Goal: Task Accomplishment & Management: Use online tool/utility

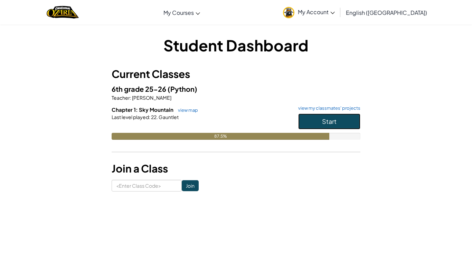
click at [308, 123] on button "Start" at bounding box center [329, 122] width 62 height 16
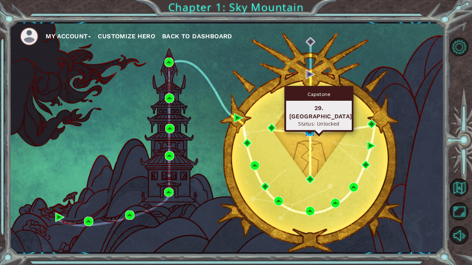
click at [310, 133] on img at bounding box center [309, 131] width 9 height 9
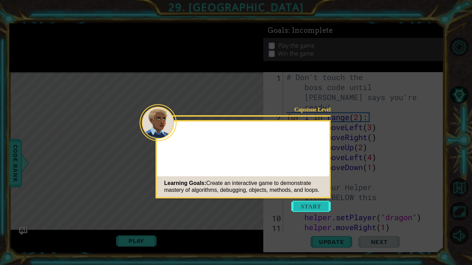
click at [319, 207] on button "Start" at bounding box center [310, 206] width 39 height 11
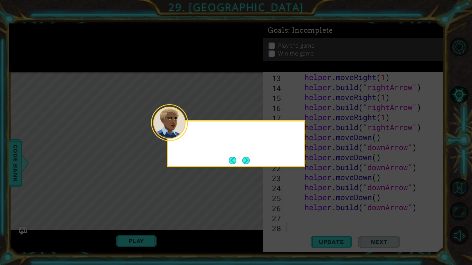
scroll to position [170, 0]
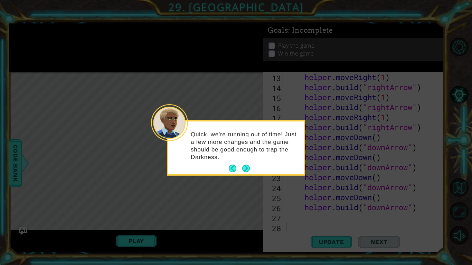
click at [247, 175] on div "Quick, we're running out of time! Just a few more changes and the game should b…" at bounding box center [236, 148] width 138 height 56
click at [245, 170] on button "Next" at bounding box center [246, 169] width 8 height 8
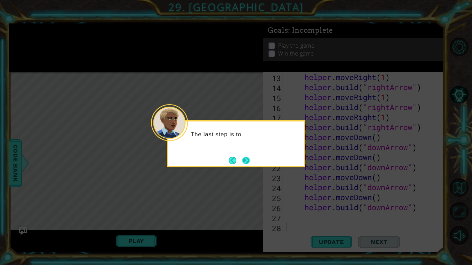
click at [248, 160] on button "Next" at bounding box center [246, 161] width 8 height 8
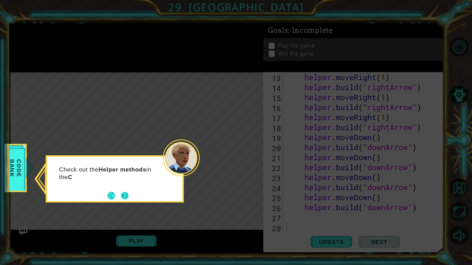
click at [124, 200] on button "Next" at bounding box center [125, 196] width 8 height 8
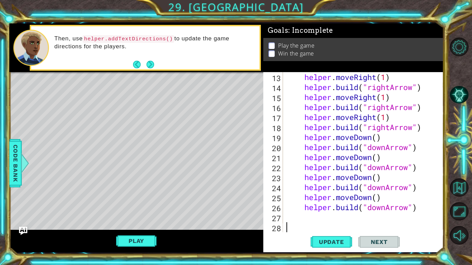
scroll to position [160, 0]
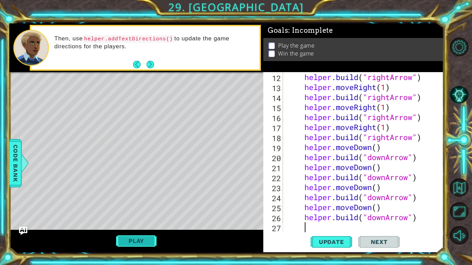
click at [137, 246] on button "Play" at bounding box center [136, 241] width 40 height 13
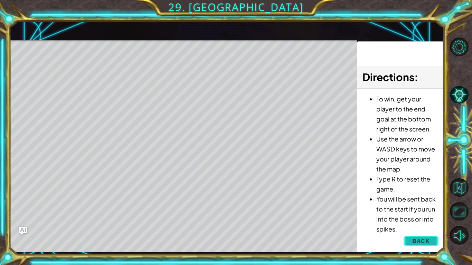
click at [413, 238] on span "Back" at bounding box center [421, 241] width 18 height 7
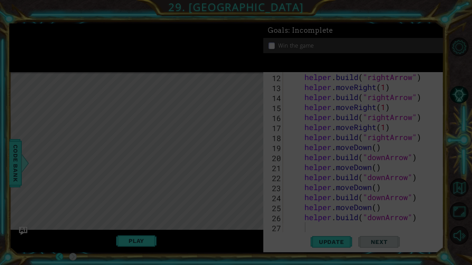
click at [304, 50] on icon at bounding box center [236, 132] width 472 height 265
click at [208, 32] on icon at bounding box center [236, 132] width 472 height 265
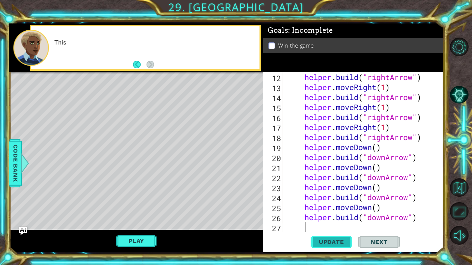
click at [332, 244] on span "Update" at bounding box center [331, 242] width 39 height 7
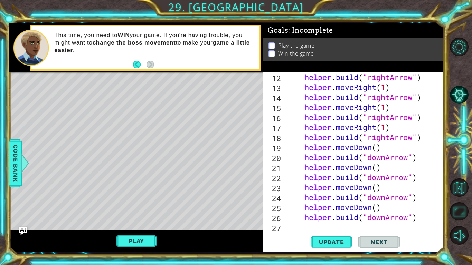
click at [9, 153] on div "1 ההההההההההההההההההההההההההההההההההההההההההההההההההההההההההההההההההההההההההההה…" at bounding box center [236, 132] width 472 height 265
click at [9, 154] on div "Code Bank" at bounding box center [15, 163] width 12 height 48
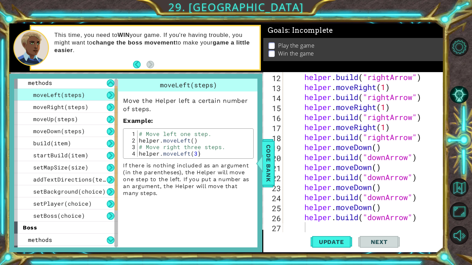
scroll to position [0, 0]
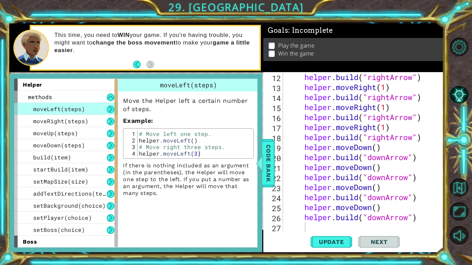
drag, startPoint x: 116, startPoint y: 196, endPoint x: 129, endPoint y: 172, distance: 27.0
click at [129, 172] on div "helper methods moveLeft(steps) moveRight(steps) moveUp(steps) moveDown(steps) b…" at bounding box center [135, 163] width 243 height 169
click at [263, 156] on div at bounding box center [259, 163] width 9 height 21
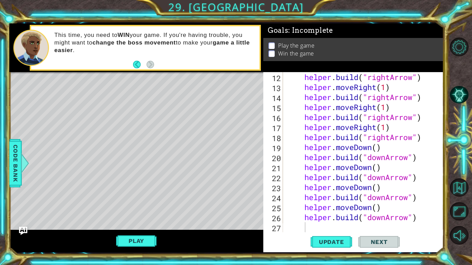
click at [118, 251] on div "Play" at bounding box center [136, 241] width 254 height 22
click at [122, 246] on button "Play" at bounding box center [136, 241] width 40 height 13
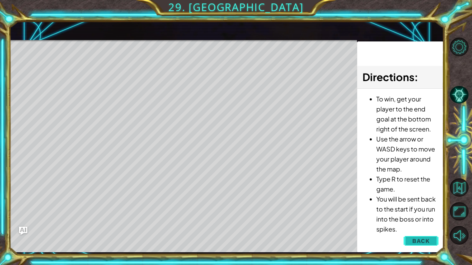
click at [421, 240] on span "Back" at bounding box center [421, 241] width 18 height 7
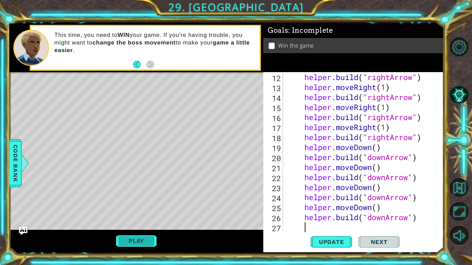
click at [150, 243] on button "Play" at bounding box center [136, 241] width 40 height 13
